Goal: Check status: Check status

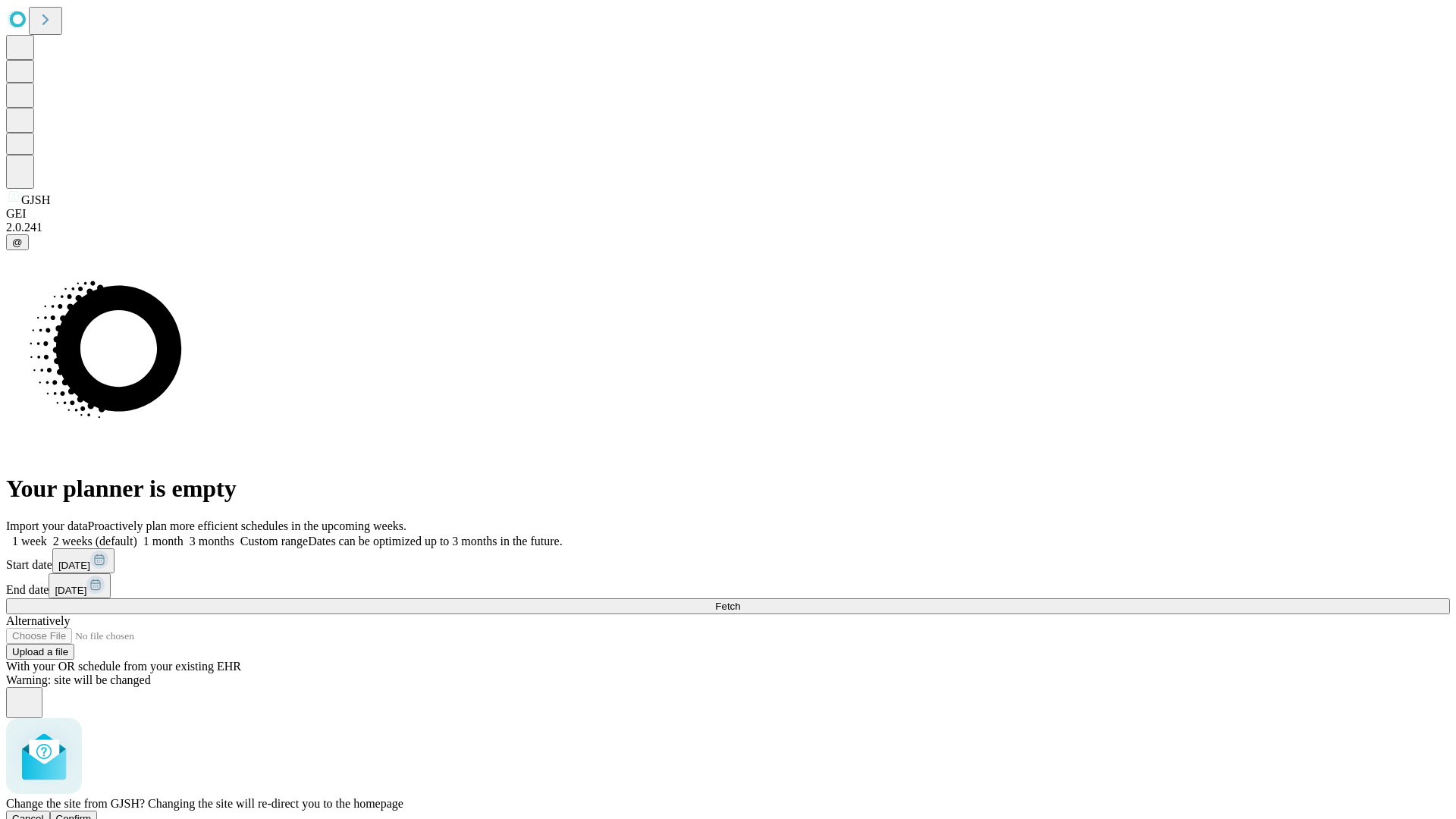
click at [92, 813] on span "Confirm" at bounding box center [73, 818] width 35 height 11
click at [183, 535] on label "1 month" at bounding box center [161, 541] width 47 height 13
click at [741, 600] on span "Fetch" at bounding box center [728, 606] width 25 height 11
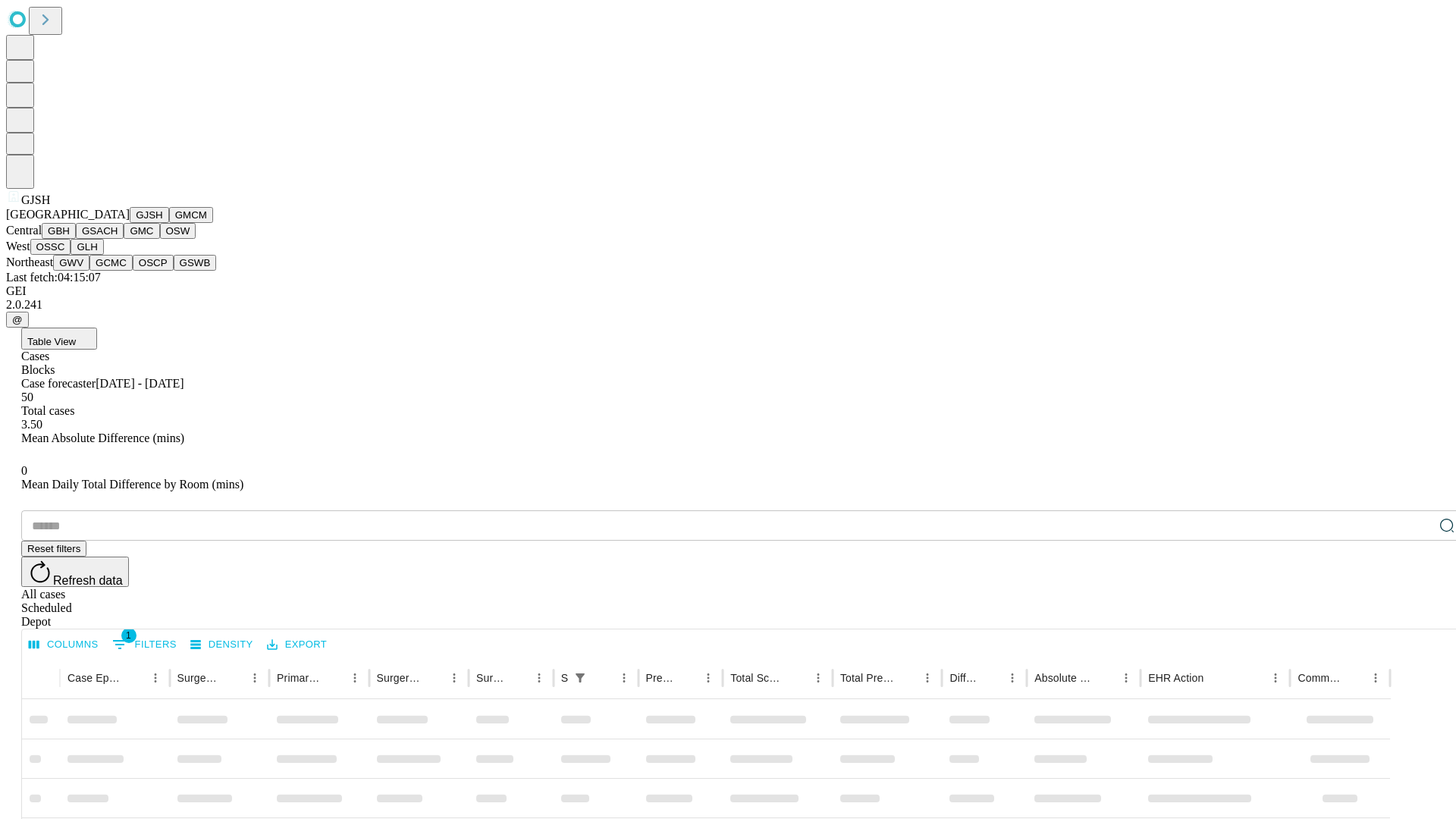
click at [169, 223] on button "GMCM" at bounding box center [191, 215] width 44 height 16
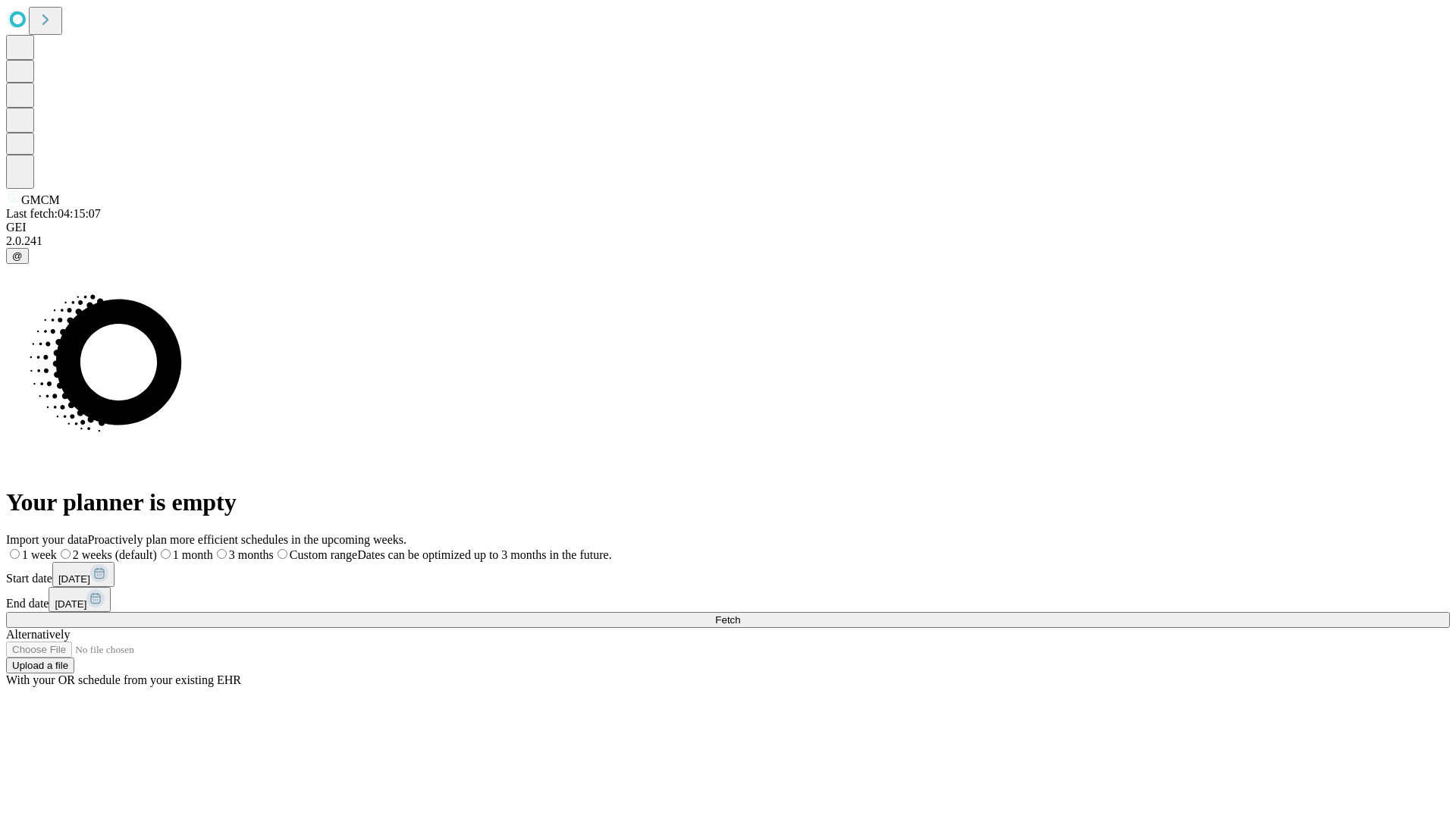
click at [213, 549] on label "1 month" at bounding box center [185, 555] width 56 height 13
click at [741, 614] on span "Fetch" at bounding box center [728, 619] width 25 height 11
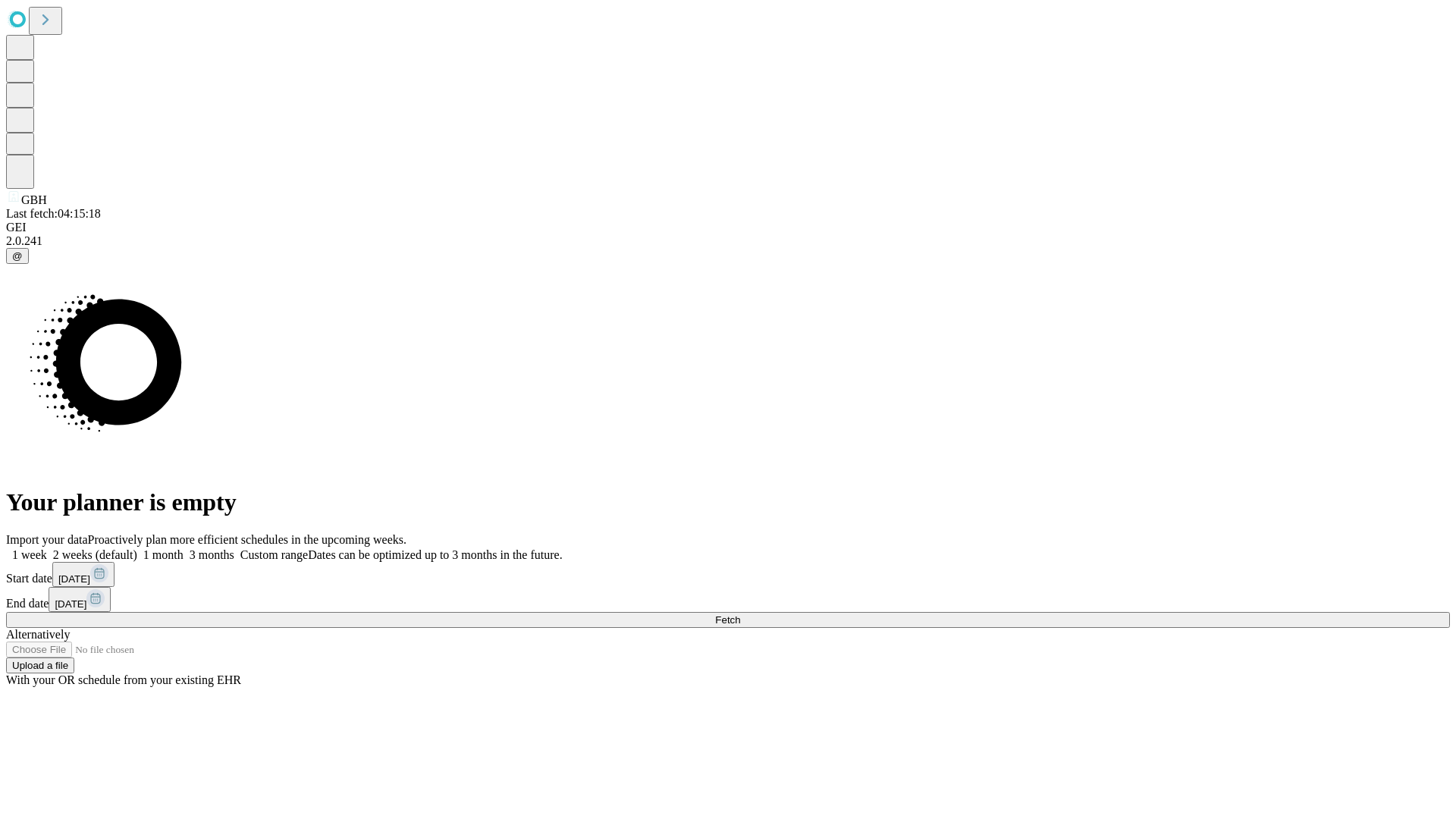
click at [183, 549] on label "1 month" at bounding box center [161, 555] width 47 height 13
click at [741, 614] on span "Fetch" at bounding box center [728, 619] width 25 height 11
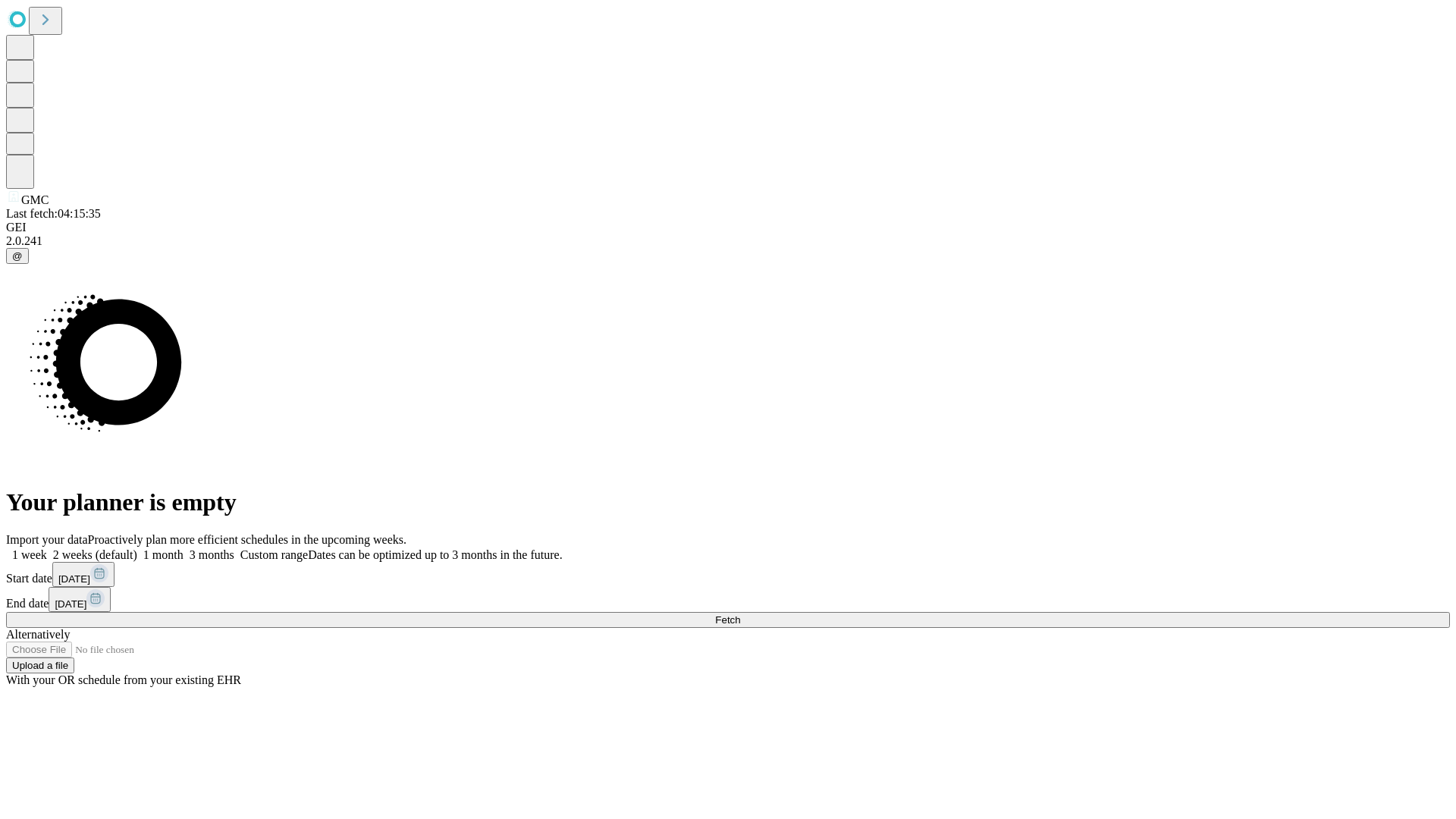
click at [741, 614] on span "Fetch" at bounding box center [728, 619] width 25 height 11
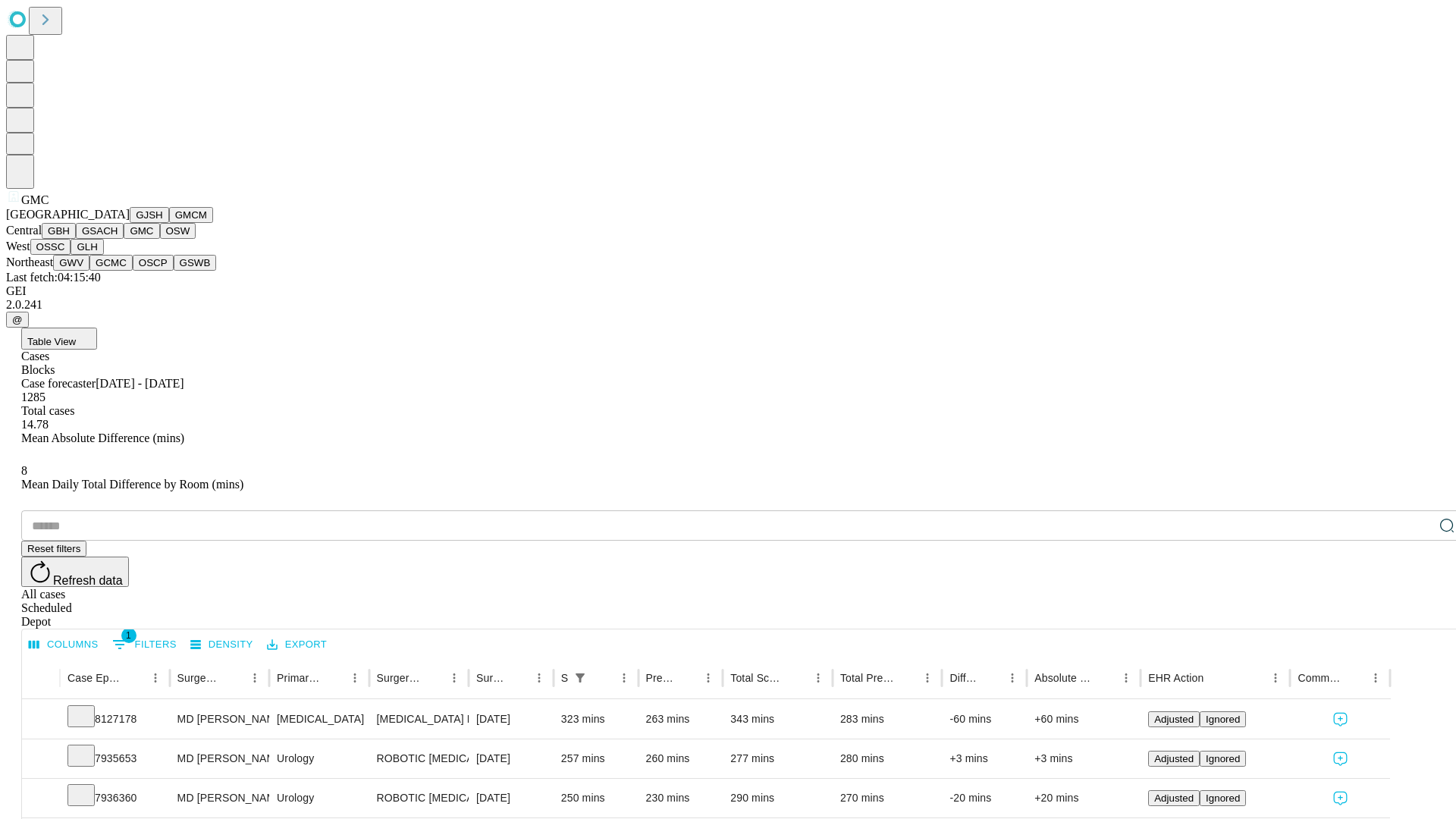
click at [160, 239] on button "OSW" at bounding box center [178, 231] width 36 height 16
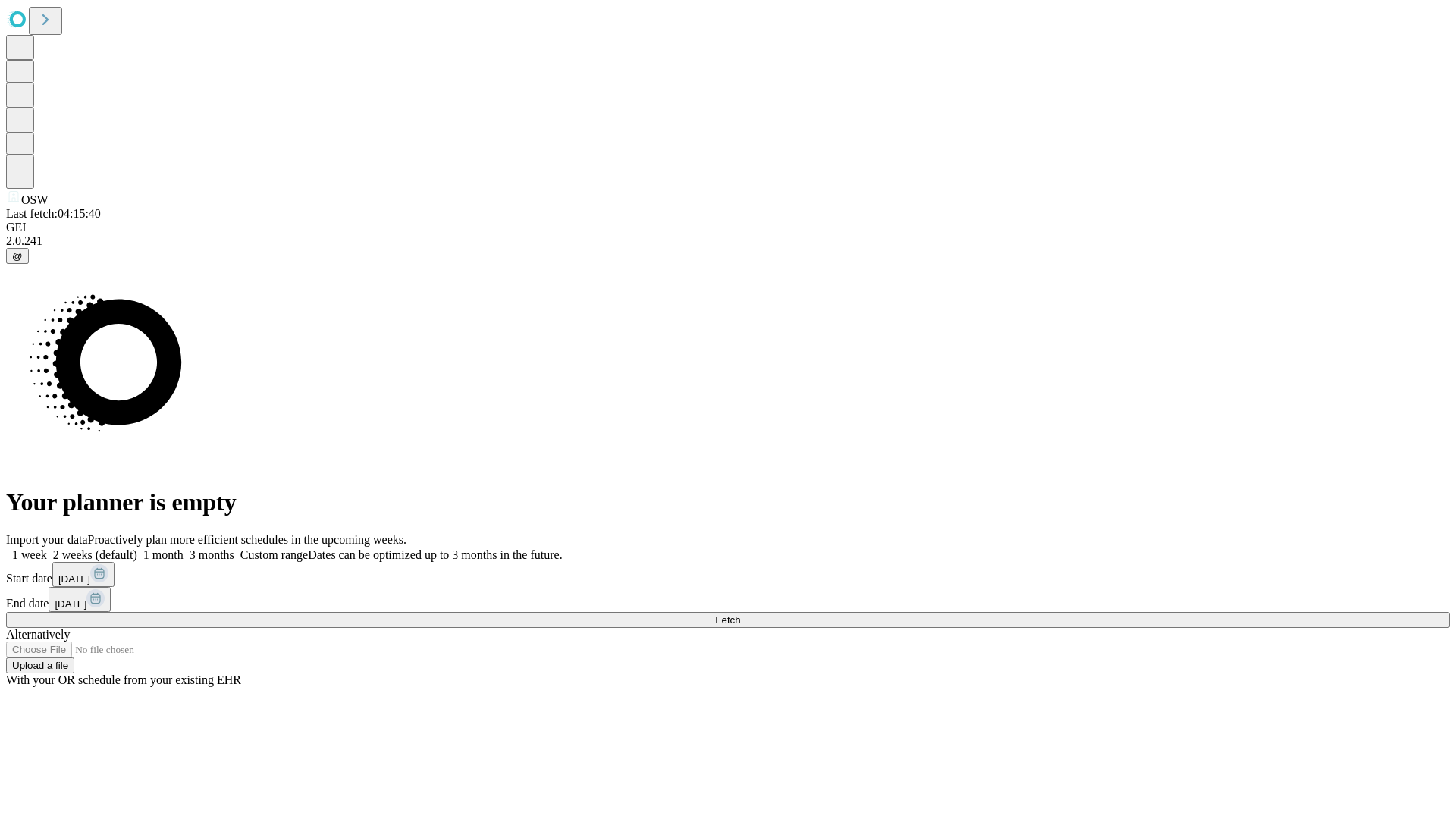
click at [183, 549] on label "1 month" at bounding box center [161, 555] width 47 height 13
click at [741, 614] on span "Fetch" at bounding box center [728, 619] width 25 height 11
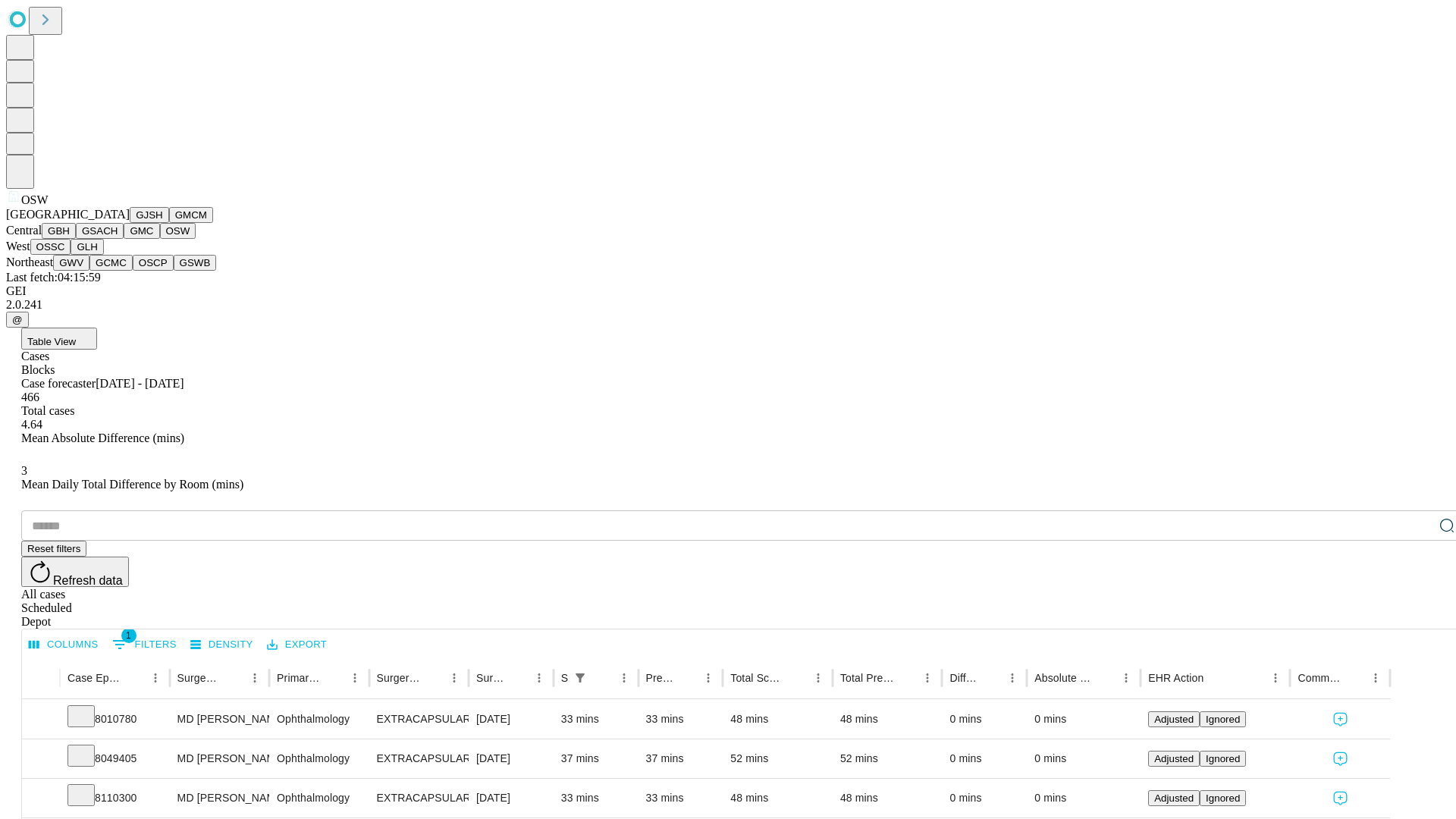
click at [72, 255] on button "OSSC" at bounding box center [50, 247] width 41 height 16
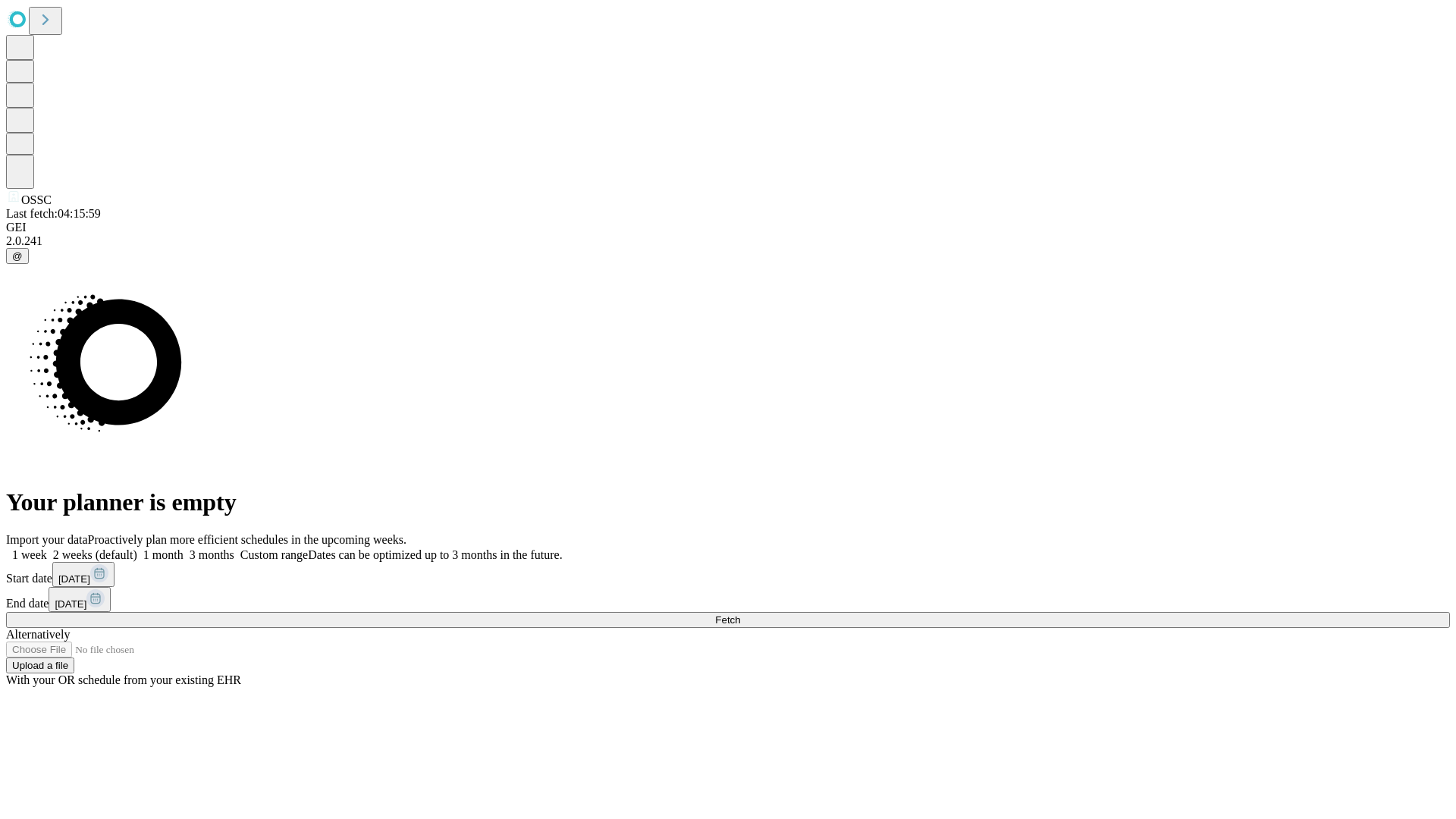
click at [183, 549] on label "1 month" at bounding box center [161, 555] width 47 height 13
click at [741, 614] on span "Fetch" at bounding box center [728, 619] width 25 height 11
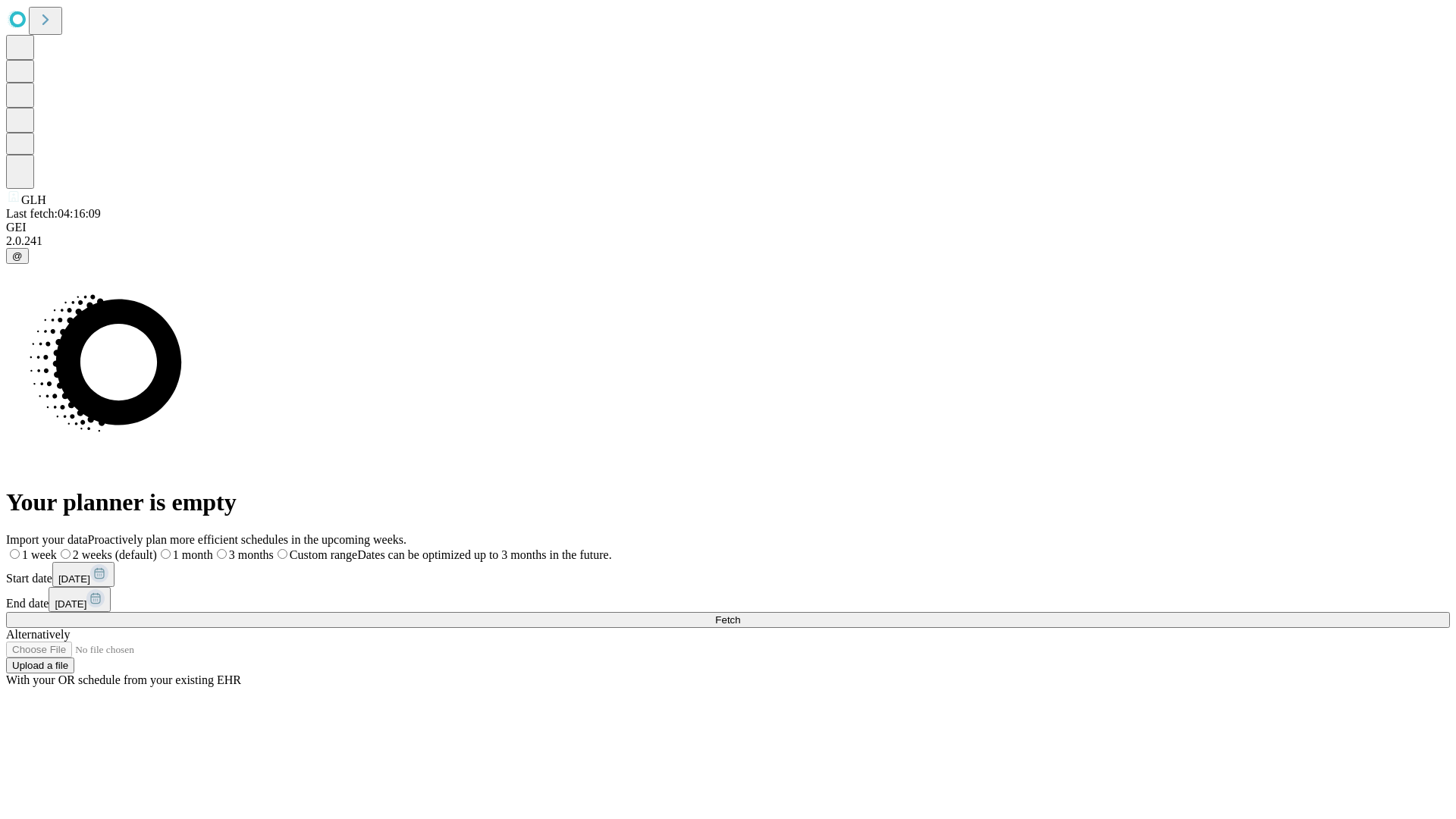
click at [213, 549] on label "1 month" at bounding box center [185, 555] width 56 height 13
click at [741, 614] on span "Fetch" at bounding box center [728, 619] width 25 height 11
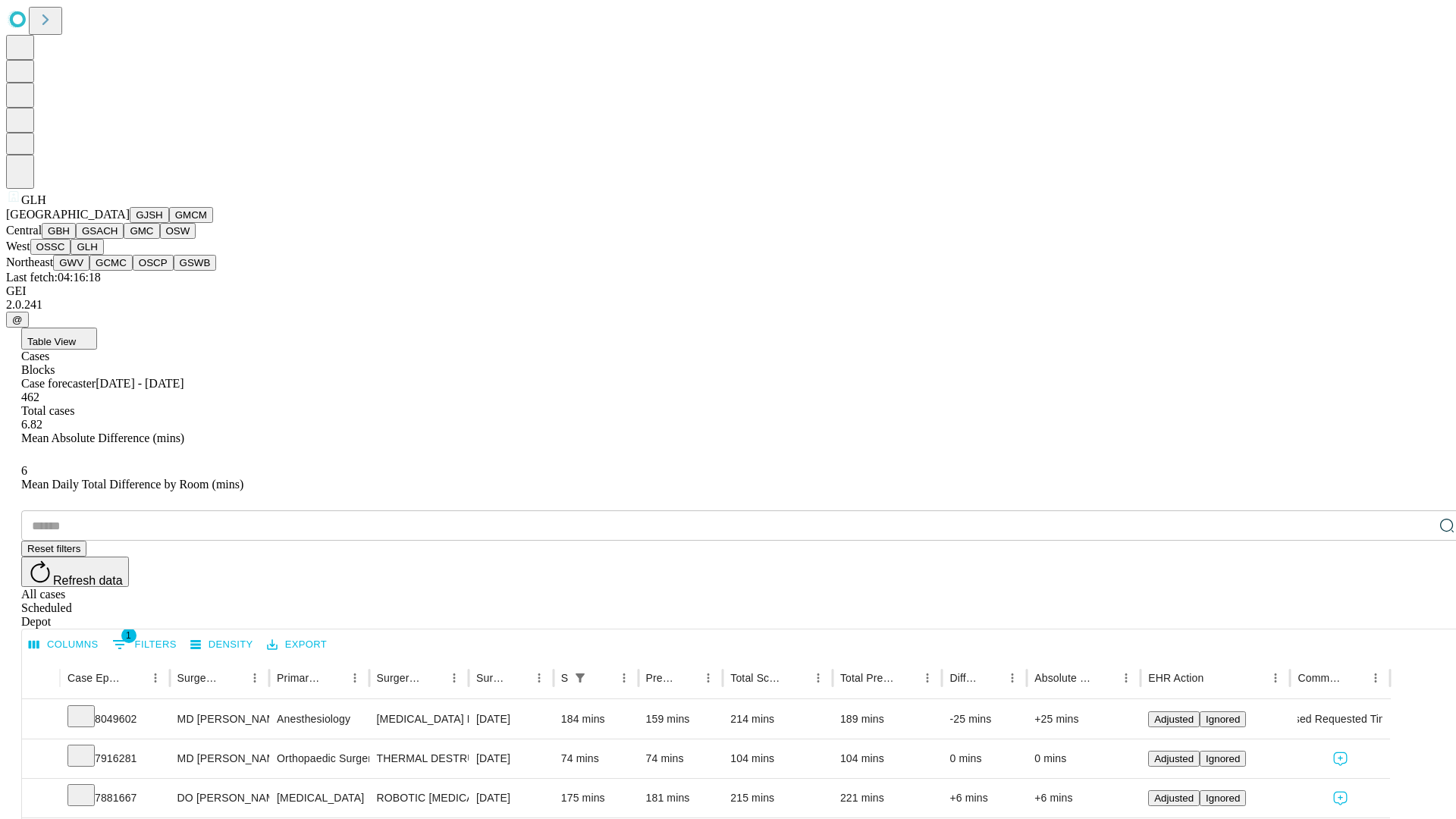
click at [90, 270] on button "GWV" at bounding box center [71, 263] width 36 height 16
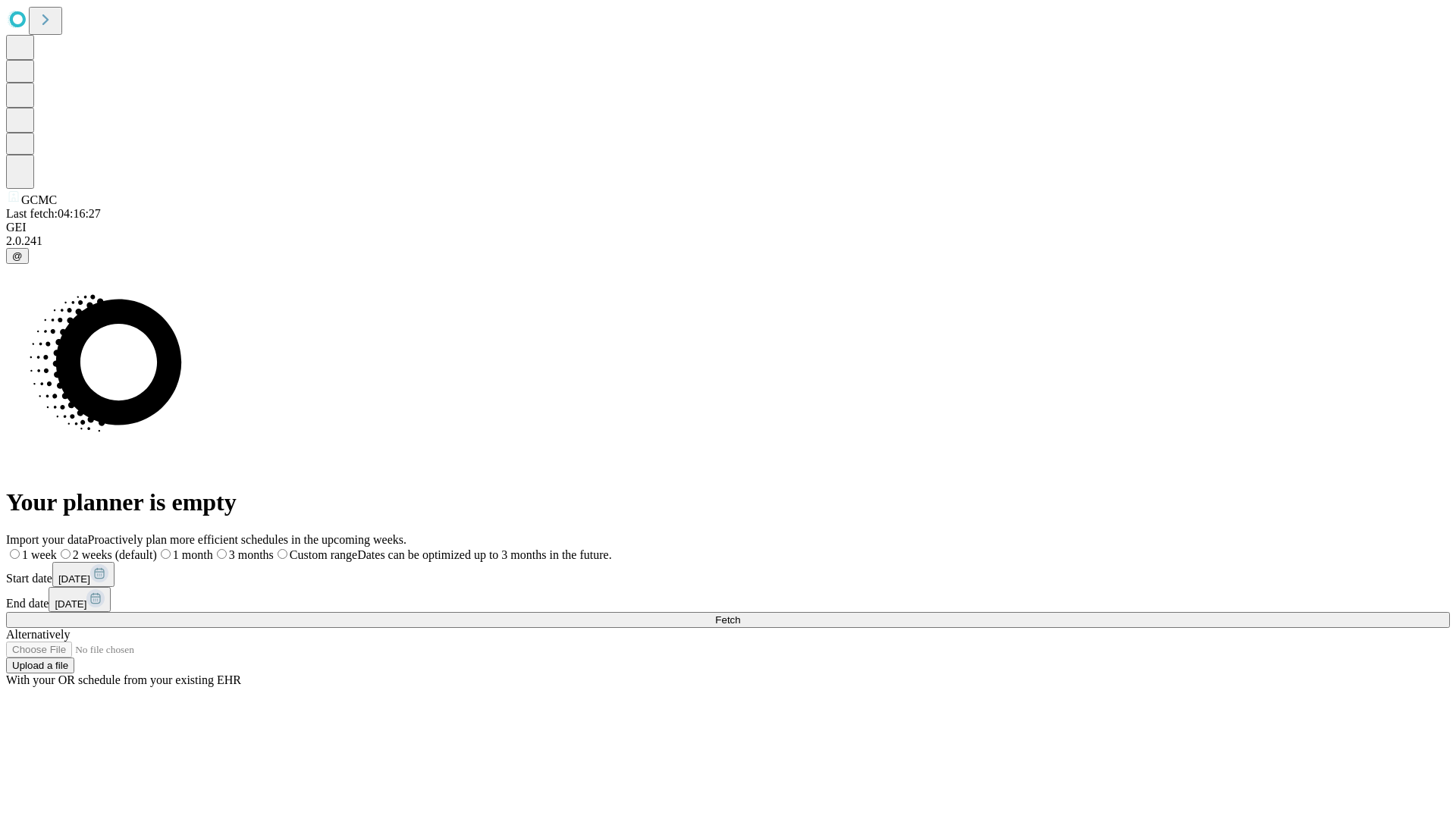
click at [741, 614] on span "Fetch" at bounding box center [728, 619] width 25 height 11
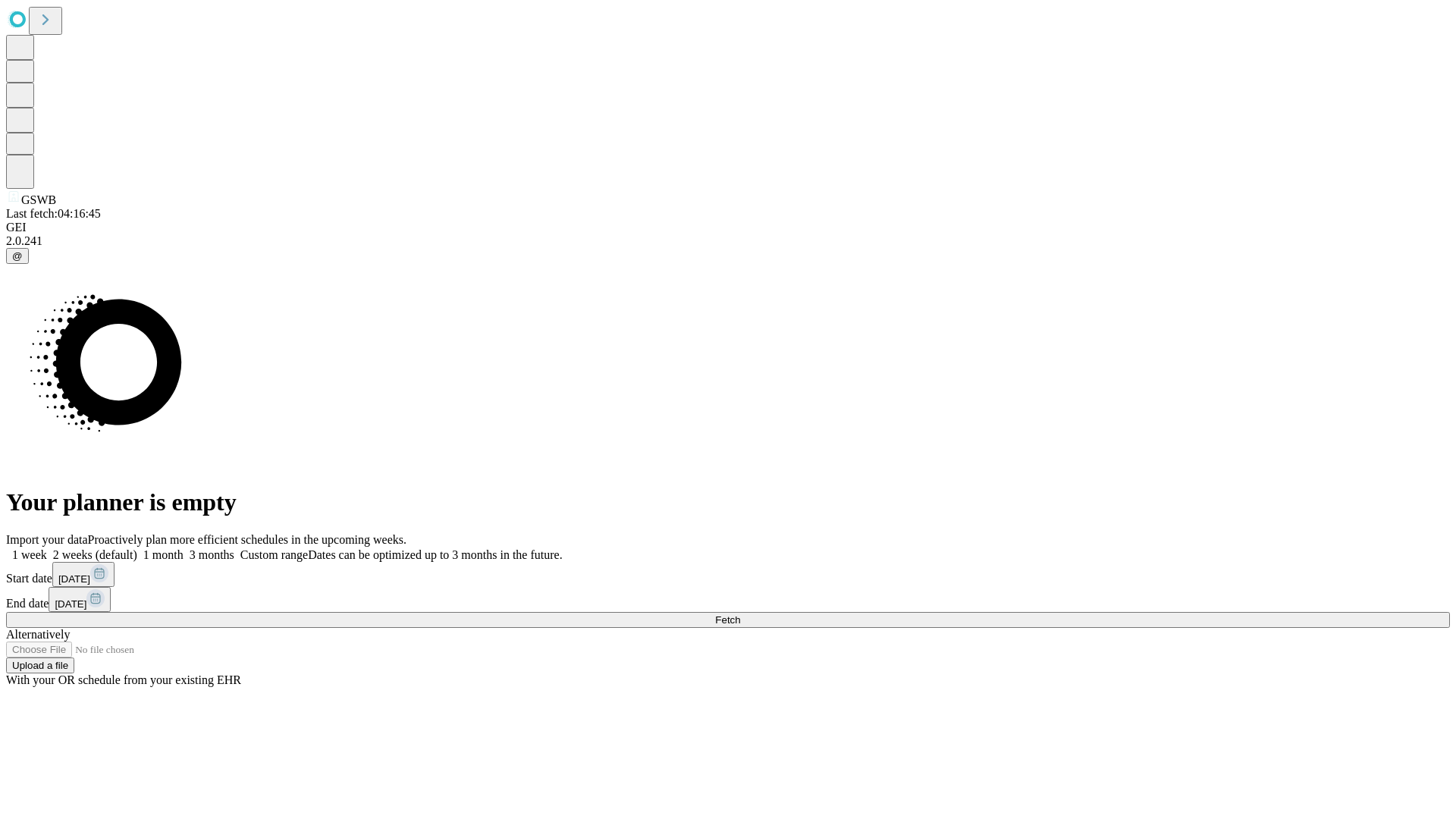
click at [183, 549] on label "1 month" at bounding box center [161, 555] width 47 height 13
click at [741, 614] on span "Fetch" at bounding box center [728, 619] width 25 height 11
